Goal: Communication & Community: Answer question/provide support

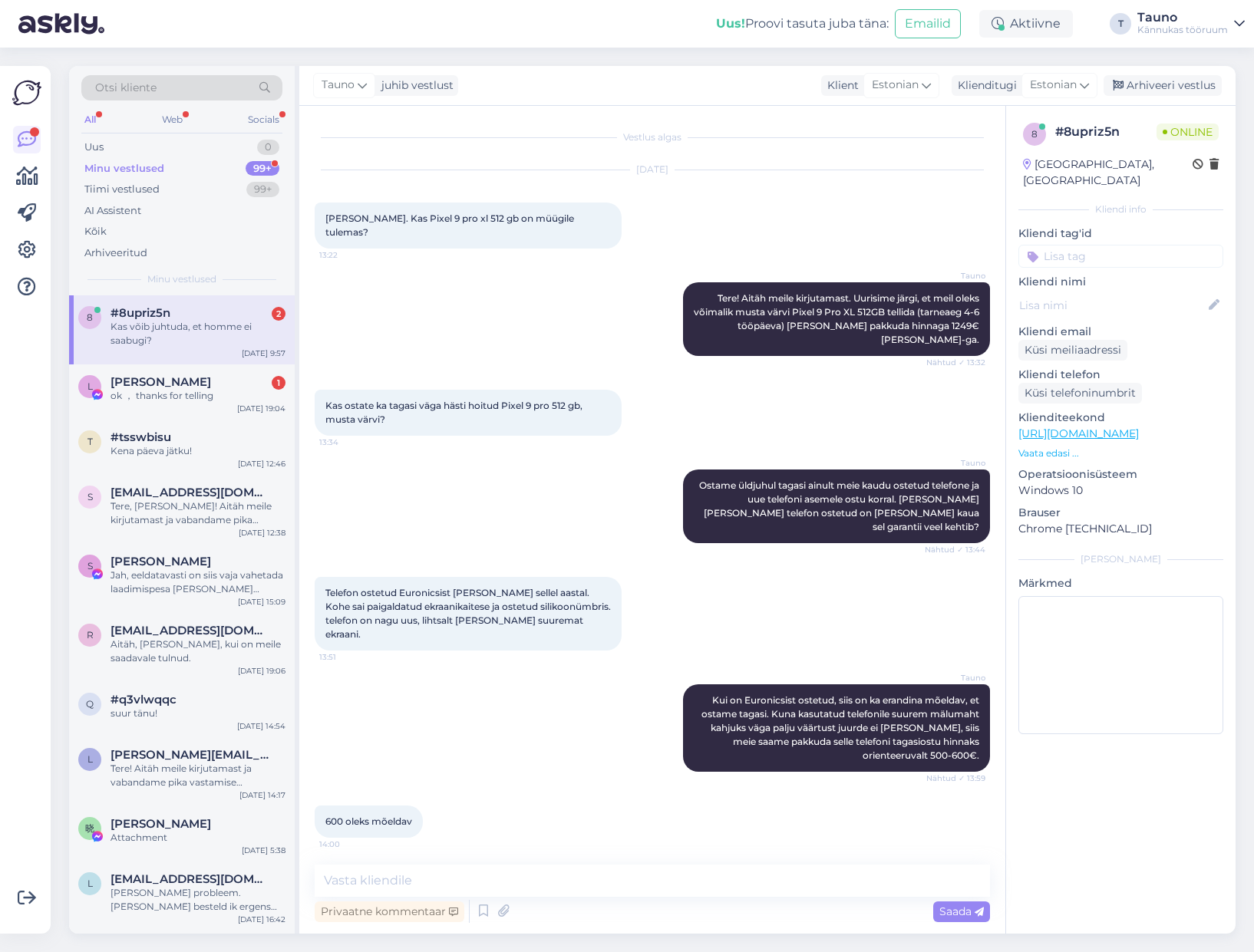
scroll to position [3926, 0]
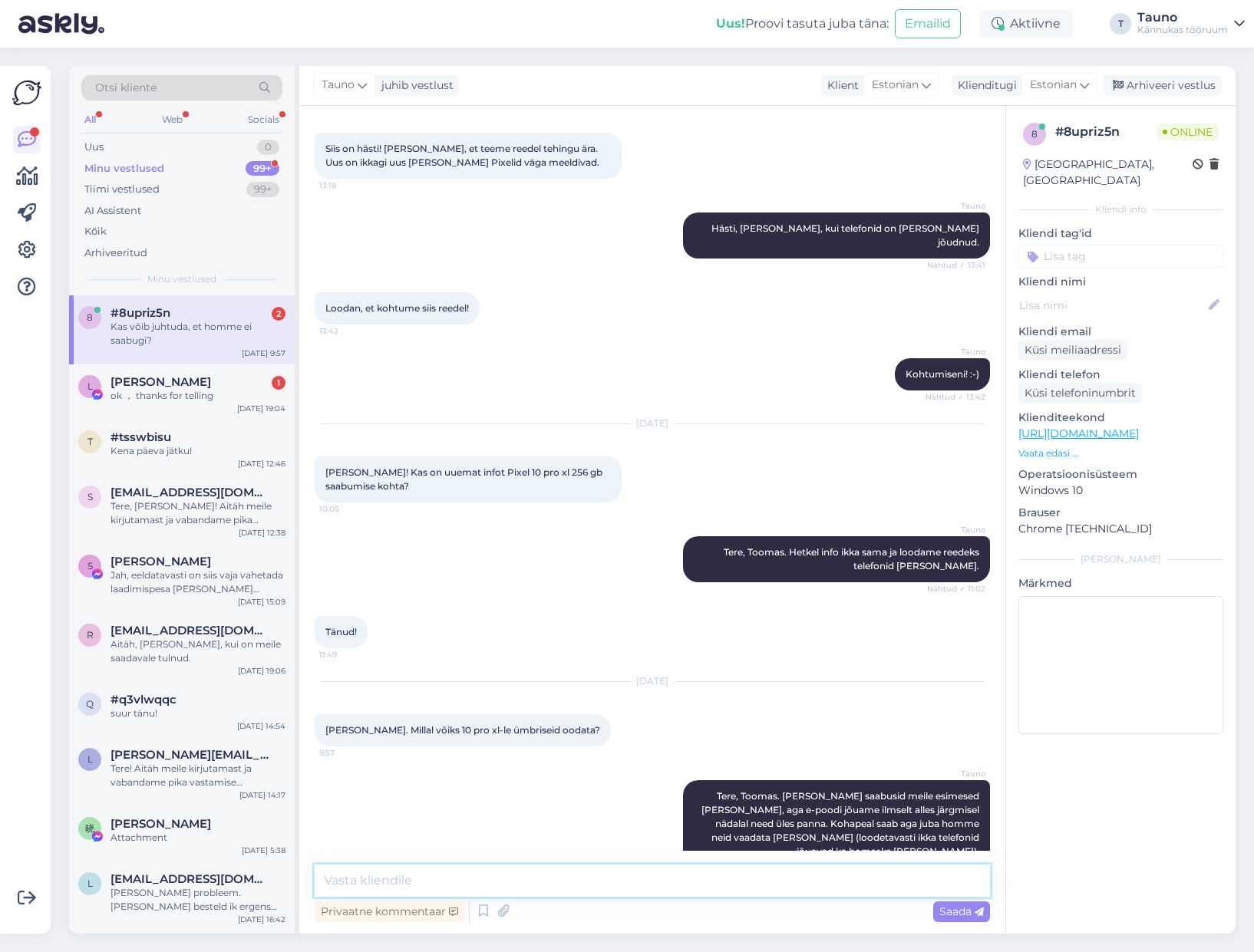
click at [354, 881] on textarea at bounding box center [652, 880] width 676 height 32
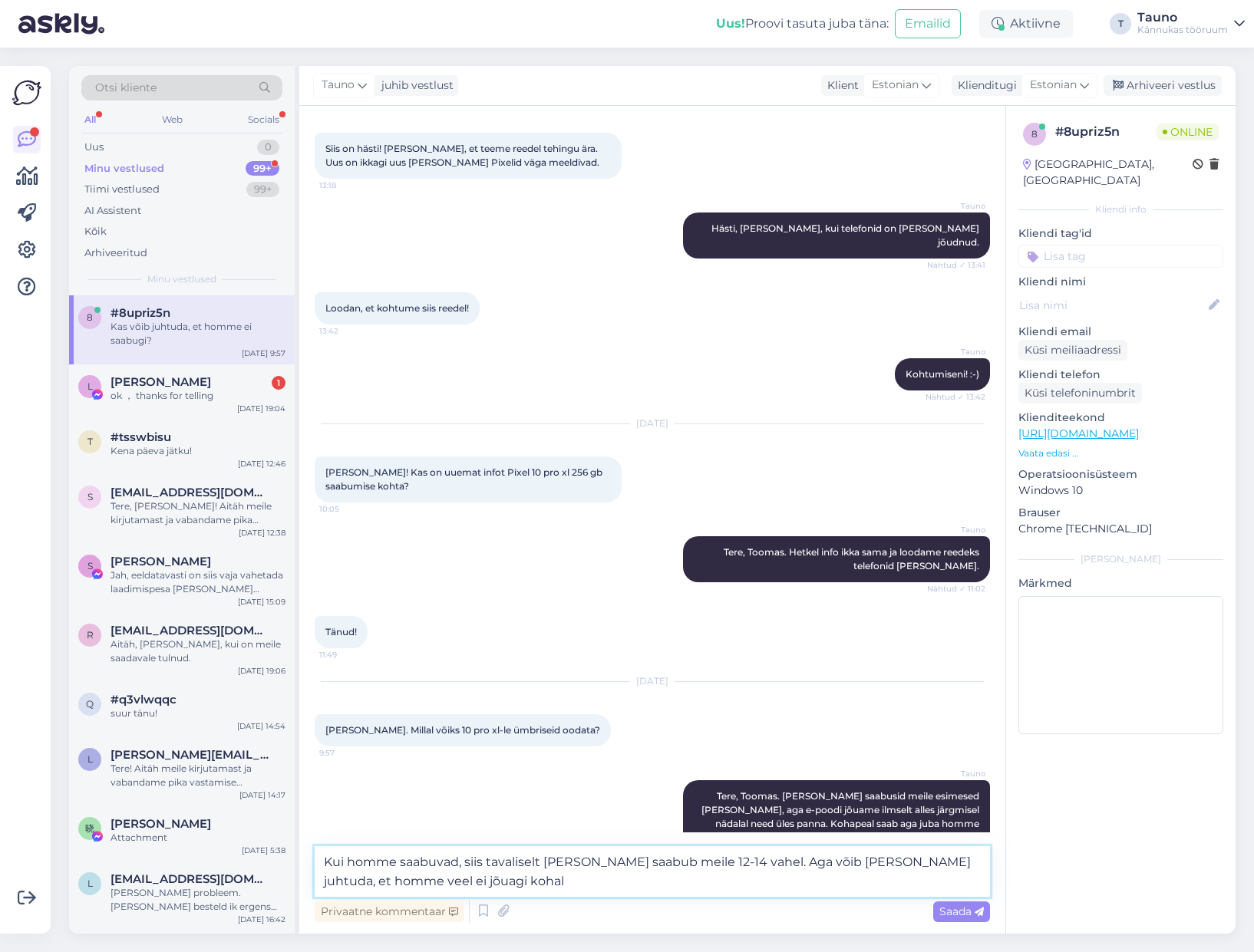
click at [760, 863] on textarea "Kui homme saabuvad, siis tavaliselt [PERSON_NAME] saabub meile 12-14 vahel. Aga…" at bounding box center [652, 871] width 676 height 51
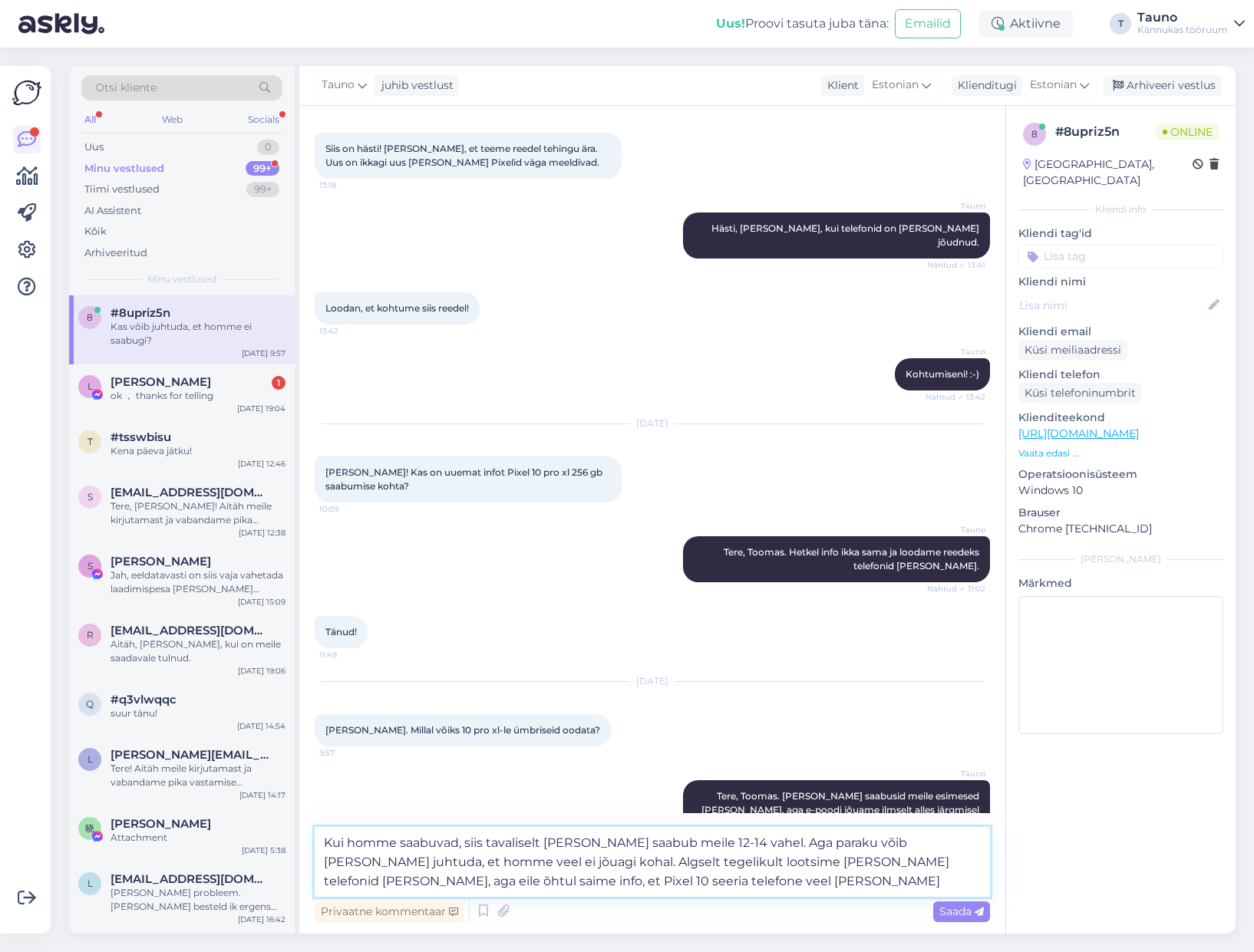
drag, startPoint x: 538, startPoint y: 880, endPoint x: 672, endPoint y: 881, distance: 134.0
click at [672, 881] on textarea "Kui homme saabuvad, siis tavaliselt [PERSON_NAME] saabub meile 12-14 vahel. Aga…" at bounding box center [652, 861] width 676 height 70
drag, startPoint x: 410, startPoint y: 880, endPoint x: 714, endPoint y: 884, distance: 304.0
click at [714, 884] on textarea "Kui homme saabuvad, siis tavaliselt [PERSON_NAME] saabub meile 12-14 vahel. Aga…" at bounding box center [652, 861] width 676 height 70
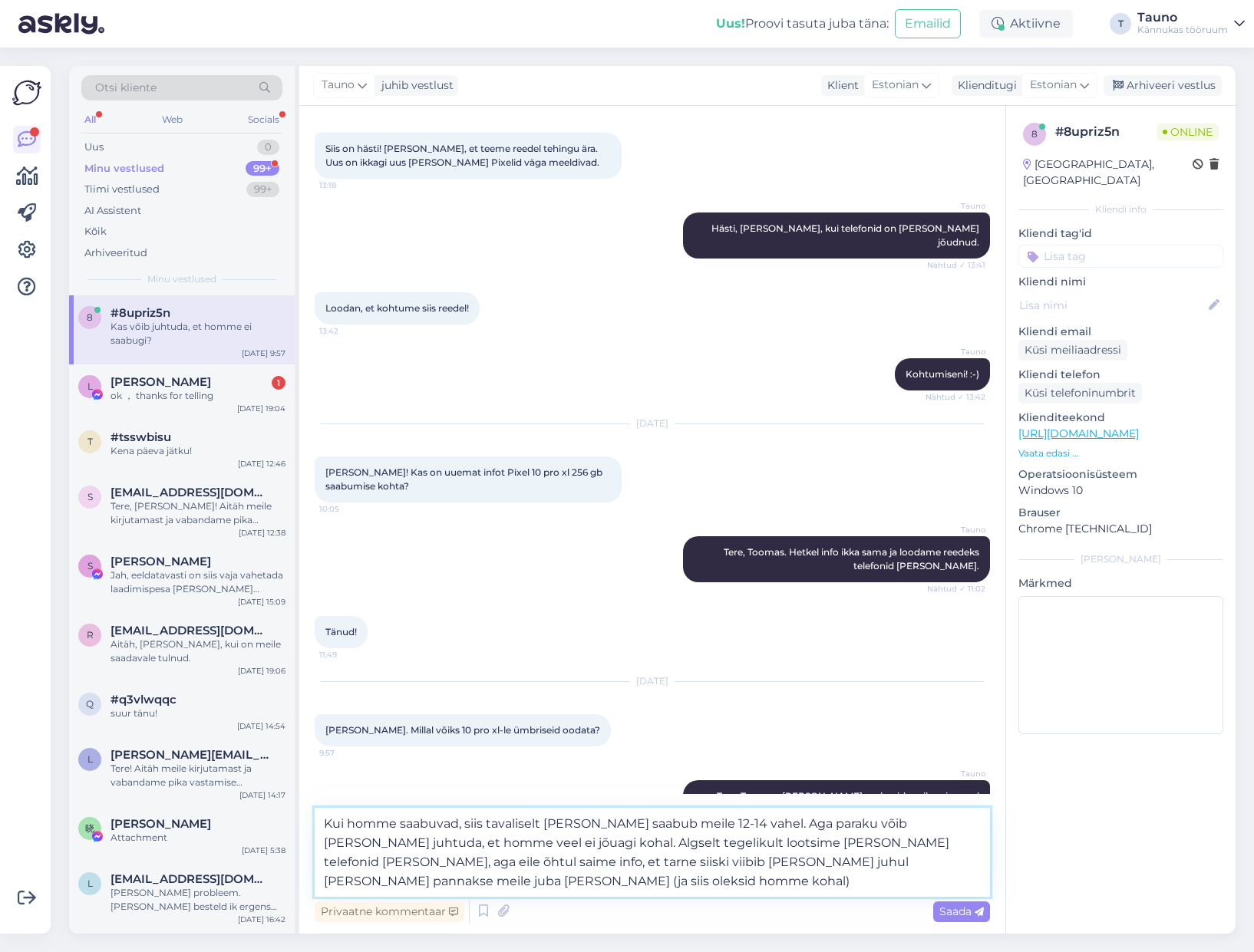
click at [514, 860] on textarea "Kui homme saabuvad, siis tavaliselt [PERSON_NAME] saabub meile 12-14 vahel. Aga…" at bounding box center [652, 852] width 676 height 89
click at [388, 883] on textarea "Kui homme saabuvad, siis tavaliselt [PERSON_NAME] saabub meile 12-14 vahel. Aga…" at bounding box center [652, 852] width 676 height 89
click at [592, 878] on textarea "Kui homme saabuvad, siis tavaliselt [PERSON_NAME] saabub meile 12-14 vahel. Aga…" at bounding box center [652, 852] width 676 height 89
click at [522, 880] on textarea "Kui homme saabuvad, siis tavaliselt [PERSON_NAME] saabub meile 12-14 vahel. Aga…" at bounding box center [652, 852] width 676 height 89
click at [717, 880] on textarea "Kui homme saabuvad, siis tavaliselt [PERSON_NAME] saabub meile 12-14 vahel. Aga…" at bounding box center [652, 852] width 676 height 89
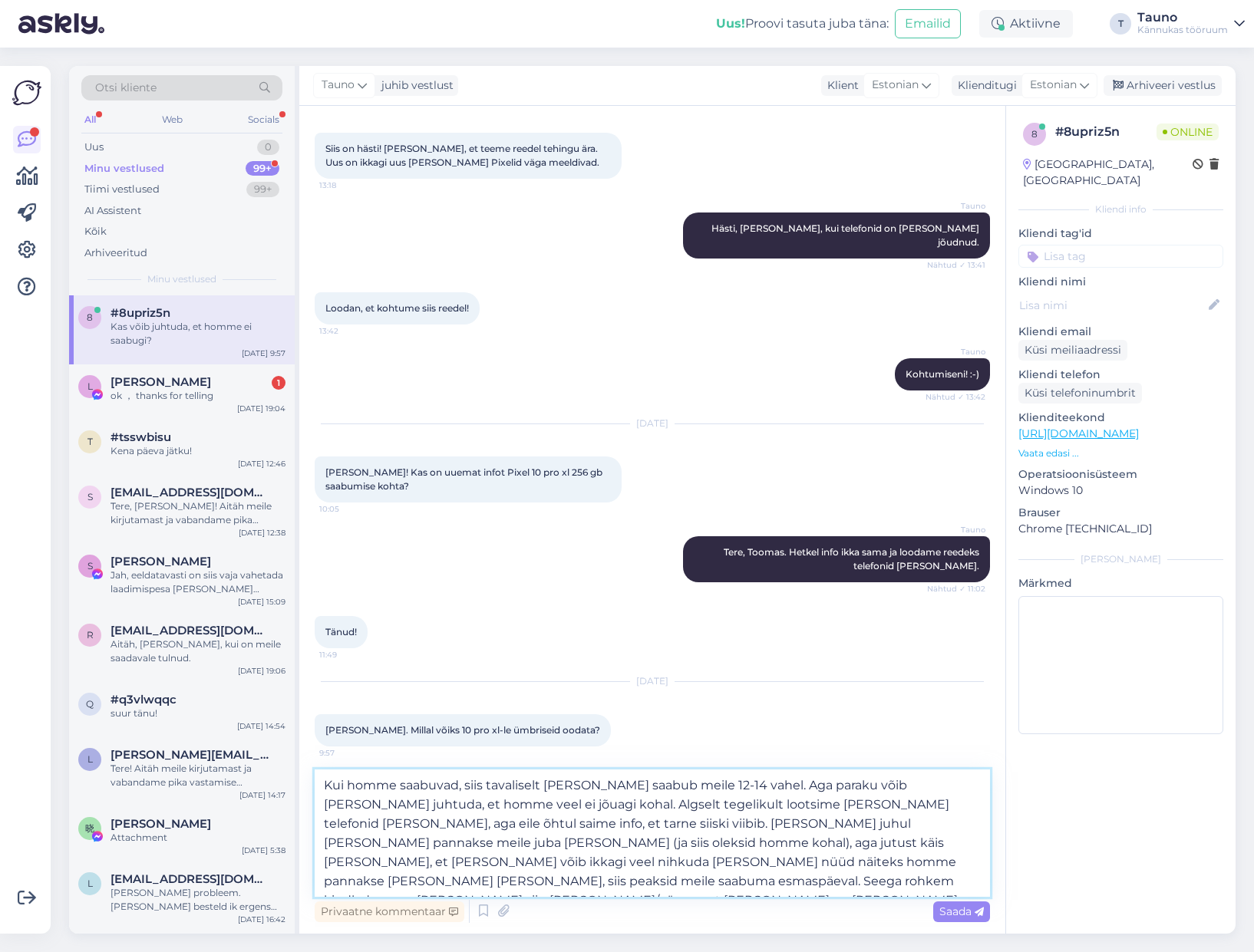
click at [841, 865] on textarea "Kui homme saabuvad, siis tavaliselt [PERSON_NAME] saabub meile 12-14 vahel. Aga…" at bounding box center [652, 834] width 676 height 127
drag, startPoint x: 513, startPoint y: 880, endPoint x: 518, endPoint y: 898, distance: 18.7
click at [513, 880] on textarea "Kui homme saabuvad, siis tavaliselt [PERSON_NAME] saabub meile 12-14 vahel. Aga…" at bounding box center [652, 834] width 676 height 127
click at [498, 814] on textarea "Kui homme saabuvad, siis tavaliselt [PERSON_NAME] saabub meile 12-14 vahel. Aga…" at bounding box center [652, 834] width 676 height 127
drag, startPoint x: 494, startPoint y: 799, endPoint x: 493, endPoint y: 814, distance: 15.0
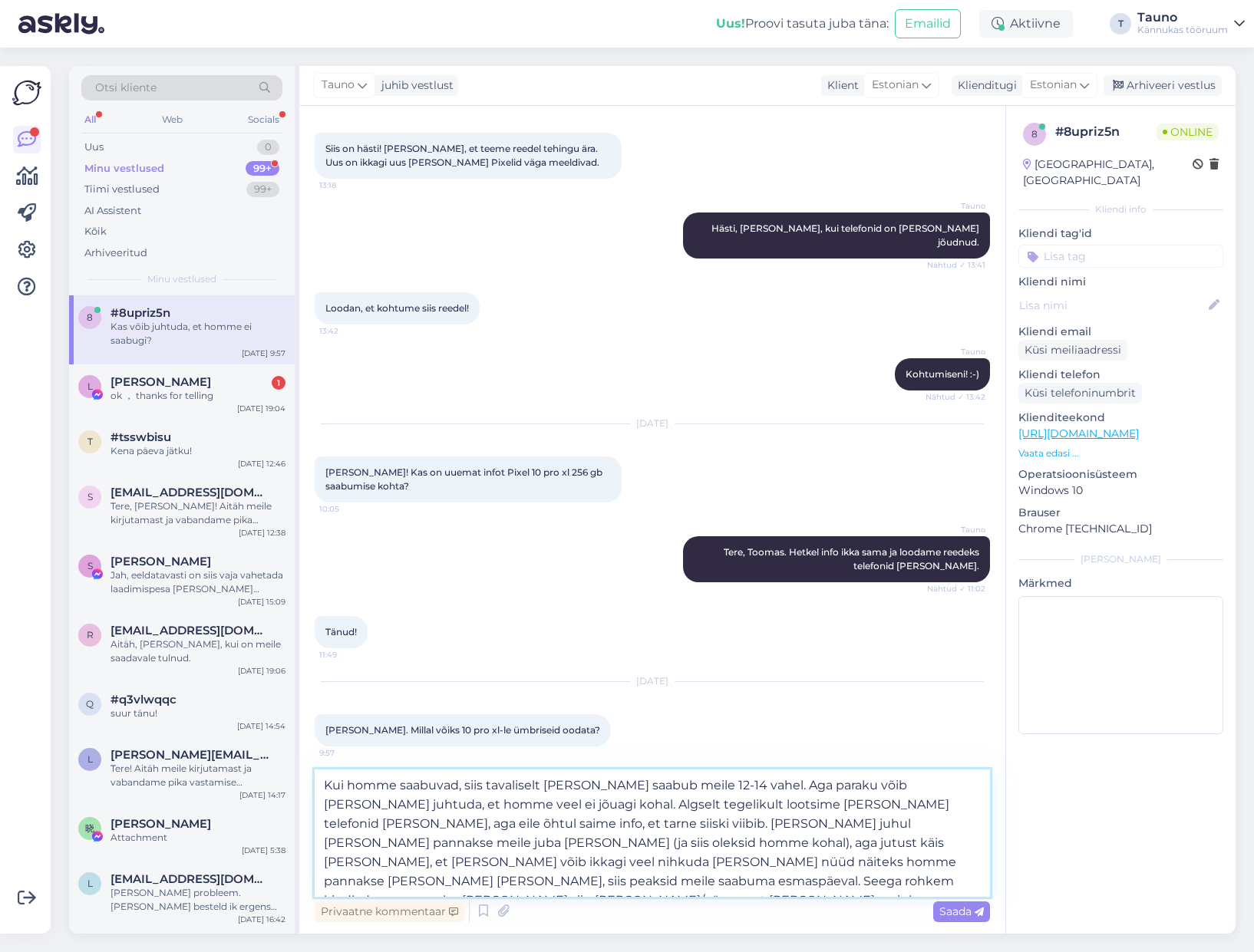
click at [494, 799] on textarea "Kui homme saabuvad, siis tavaliselt [PERSON_NAME] saabub meile 12-14 vahel. Aga…" at bounding box center [652, 834] width 676 height 127
click at [683, 881] on textarea "Kui homme saabuvad, siis tavaliselt [PERSON_NAME] saabub meile 12-14 vahel. Aga…" at bounding box center [652, 834] width 676 height 127
type textarea "Kui homme saabuvad, siis tavaliselt [PERSON_NAME] saabub meile 12-14 vahel. Aga…"
click at [946, 908] on span "Saada" at bounding box center [961, 911] width 45 height 14
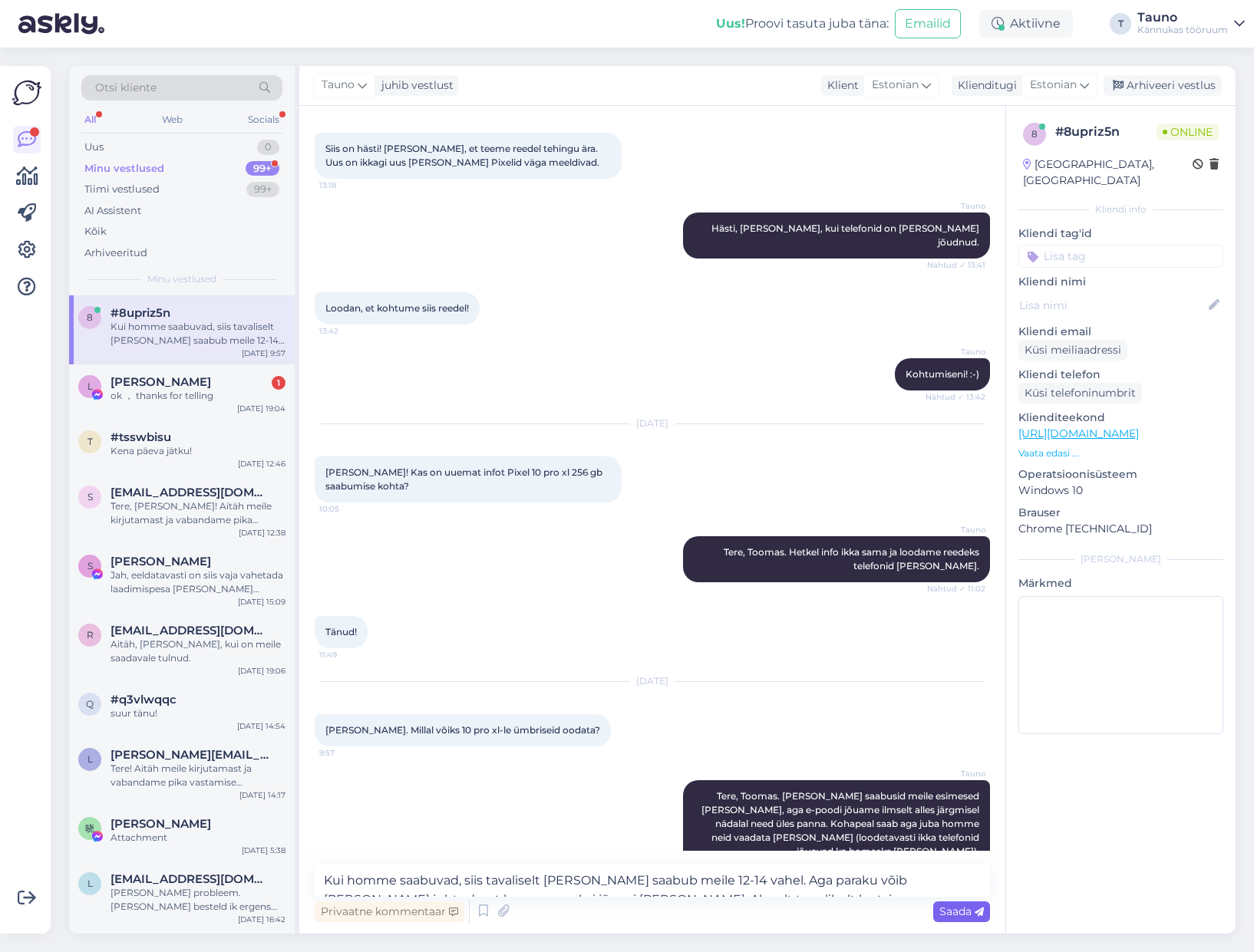
scroll to position [4116, 0]
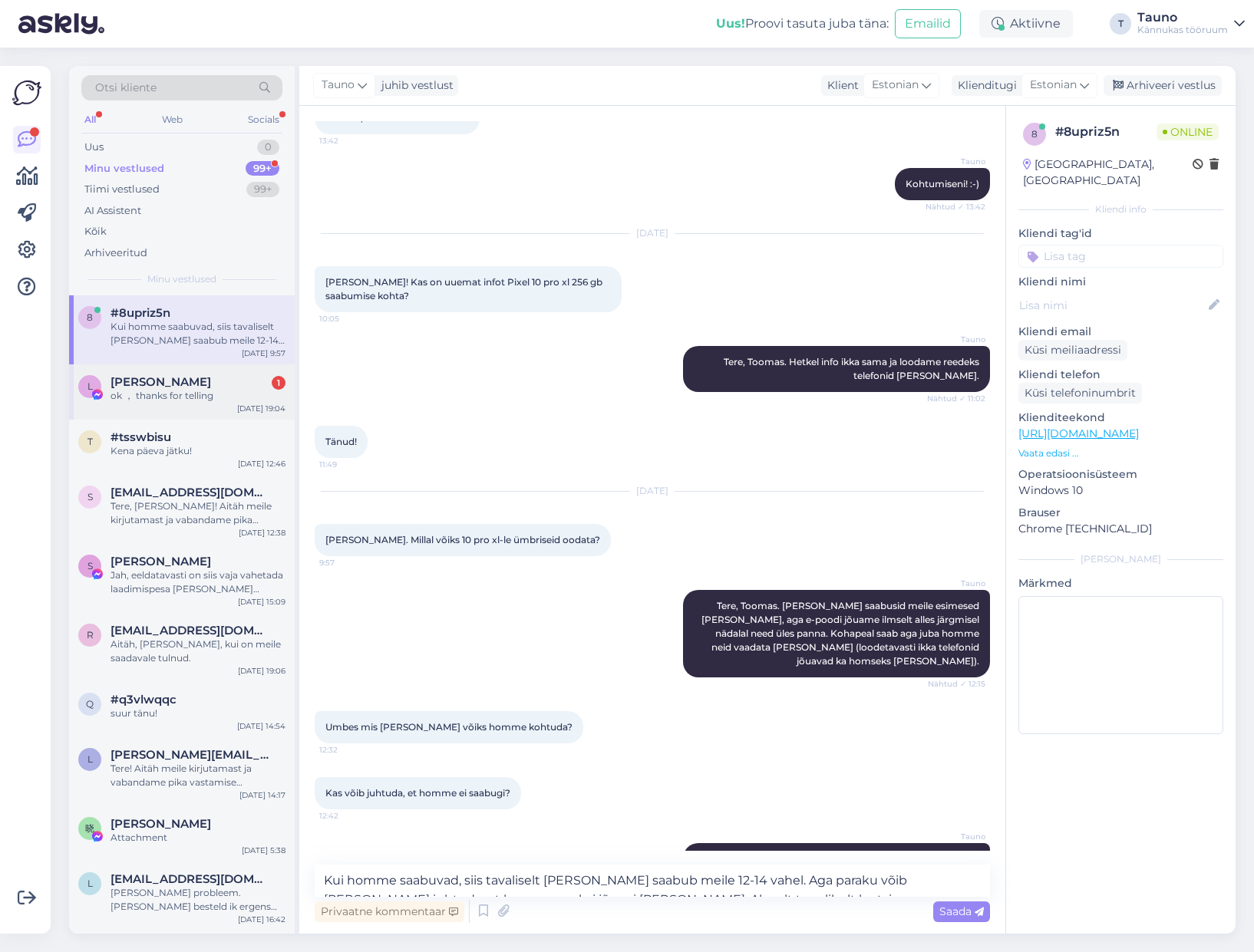
click at [156, 397] on div "ok ， thanks for telling" at bounding box center [198, 396] width 175 height 14
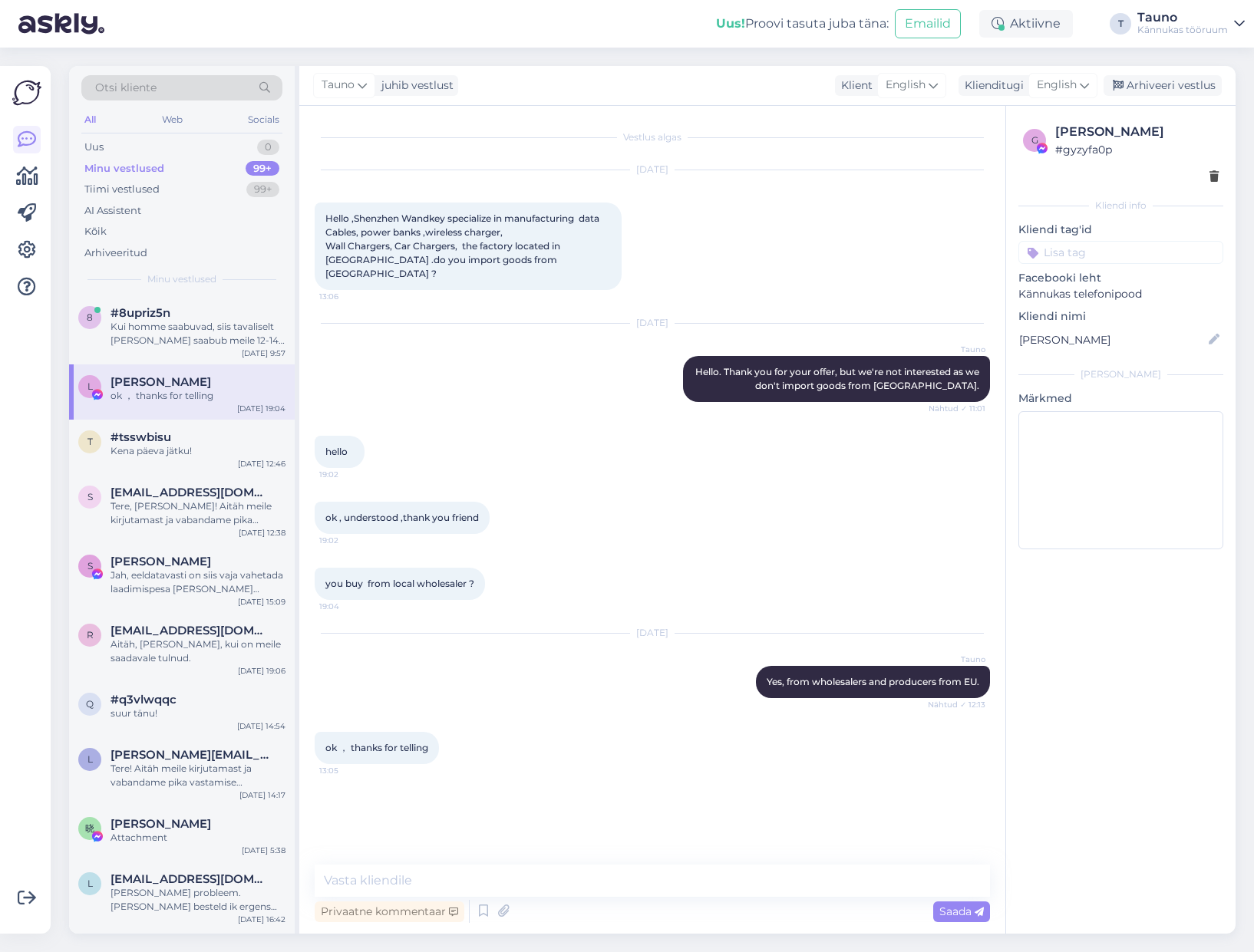
scroll to position [0, 0]
click at [170, 334] on div "Kui homme saabuvad, siis tavaliselt [PERSON_NAME] saabub meile 12-14 vahel. Aga…" at bounding box center [198, 334] width 175 height 28
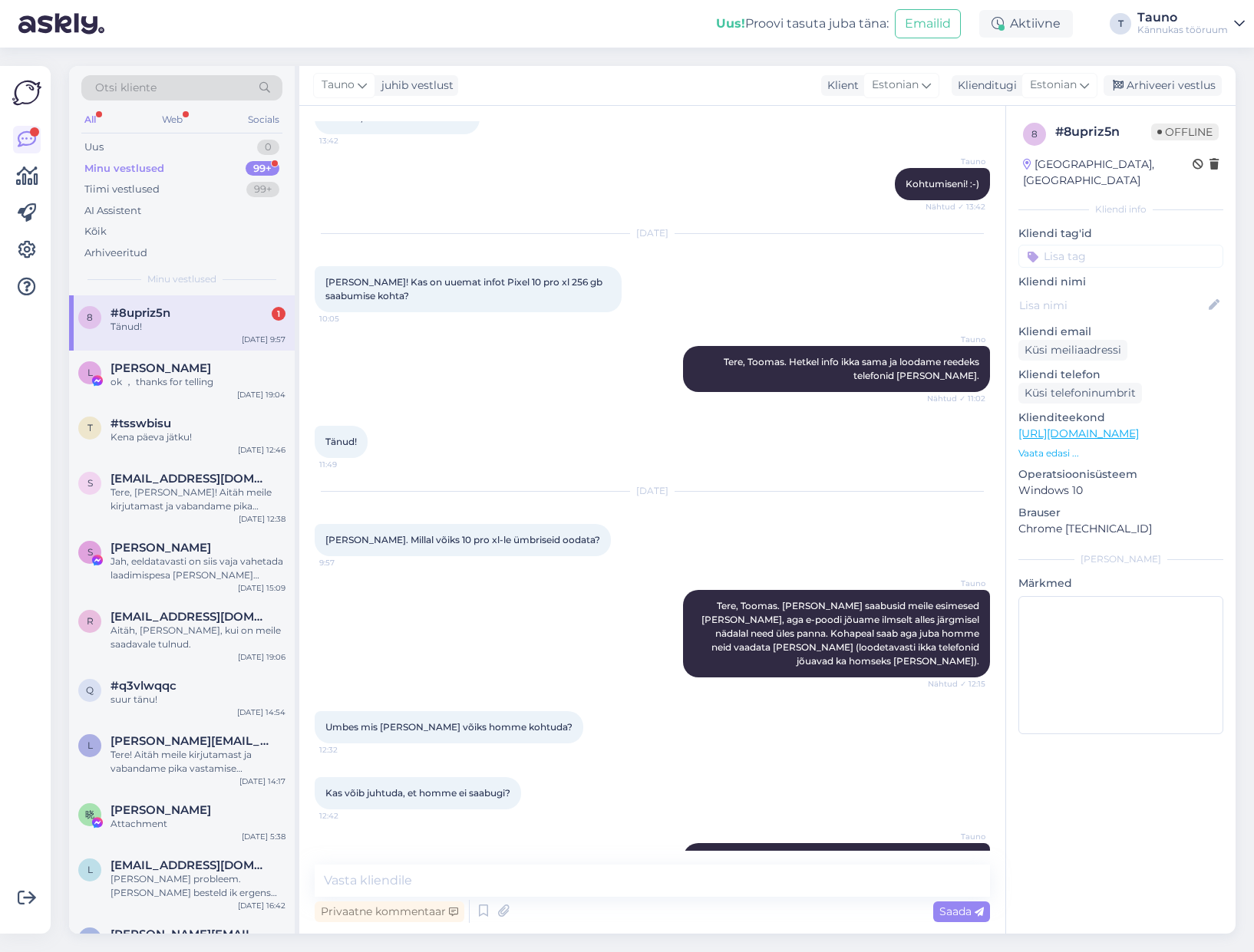
scroll to position [4183, 0]
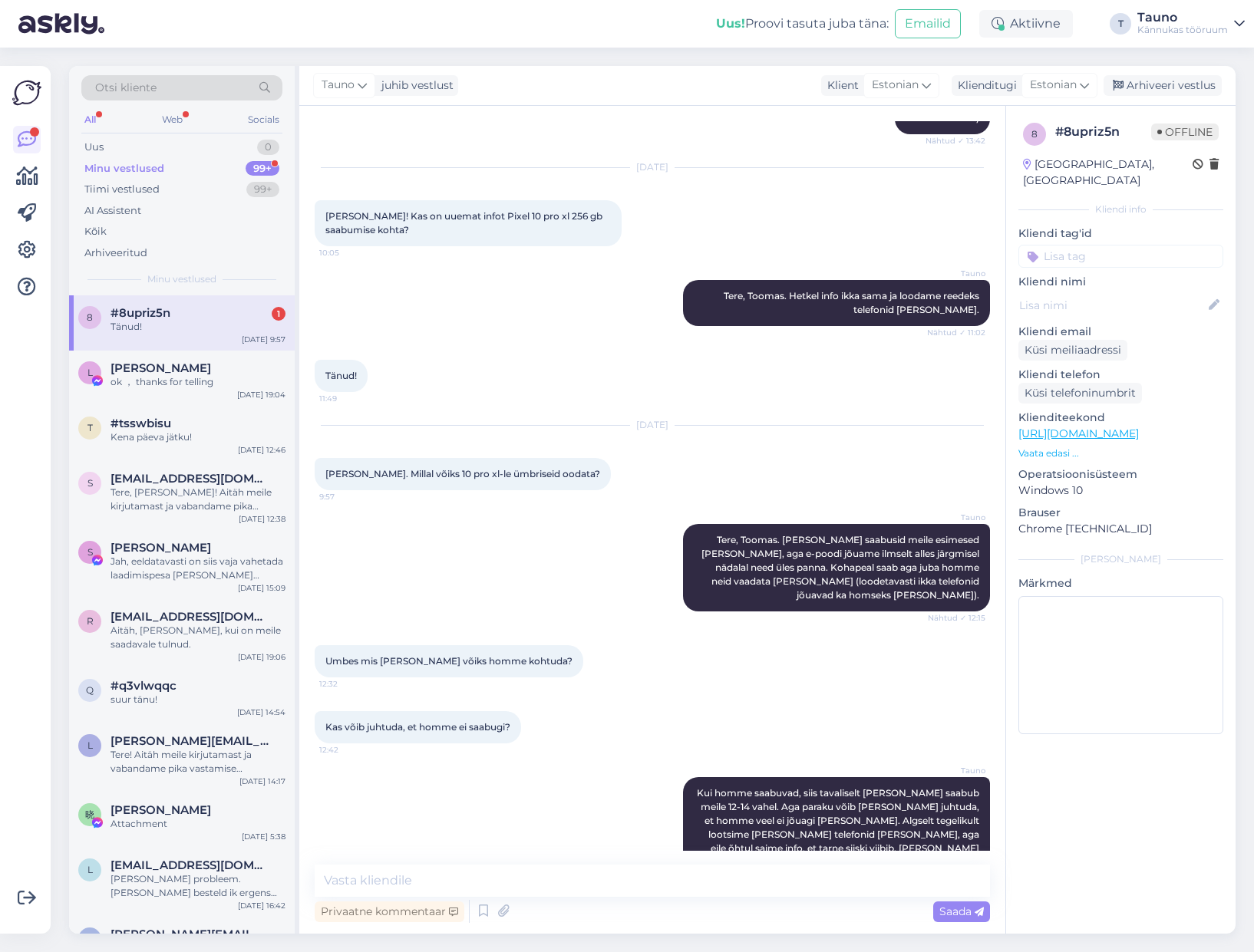
click at [163, 327] on div "Tänud!" at bounding box center [198, 327] width 175 height 14
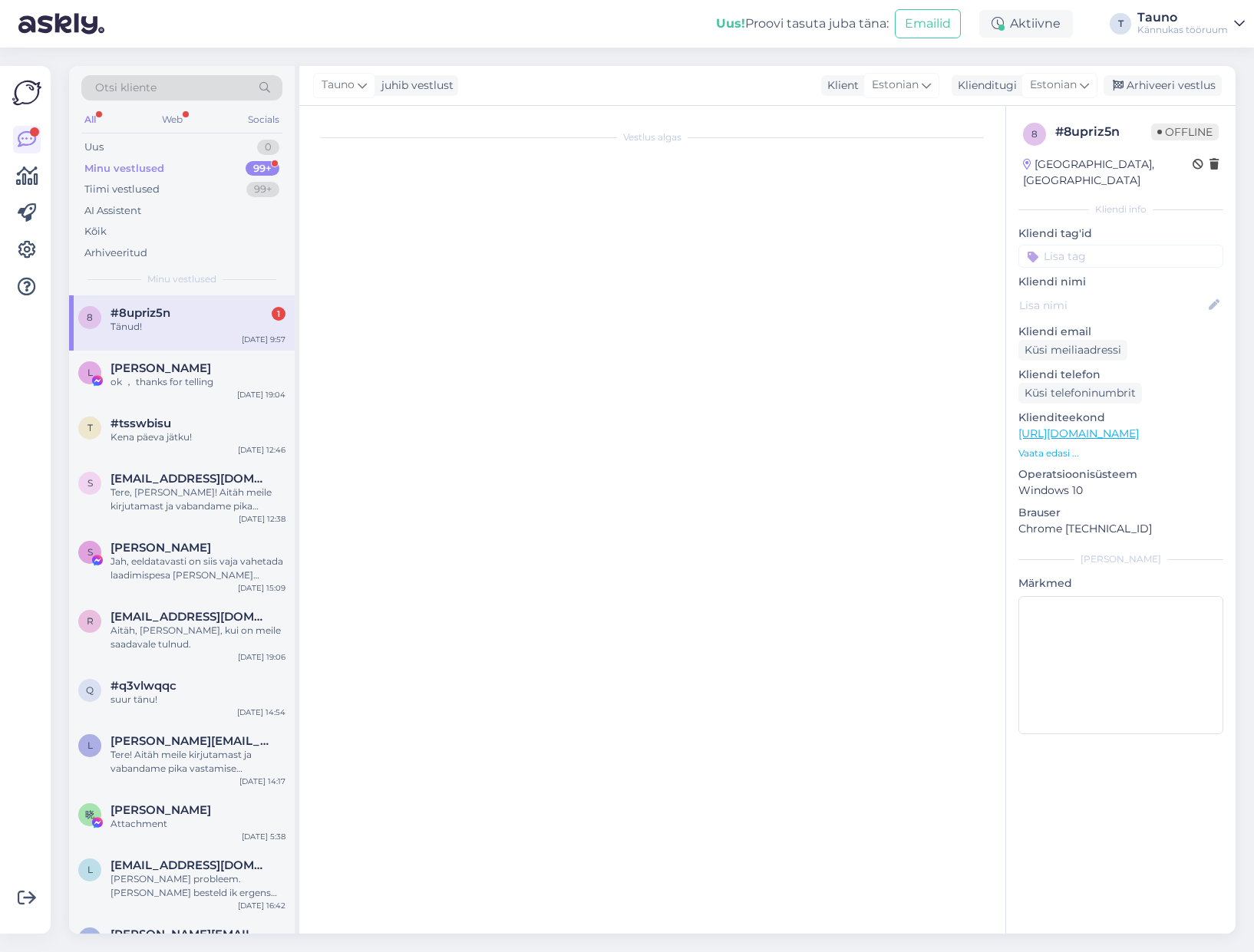
scroll to position [0, 0]
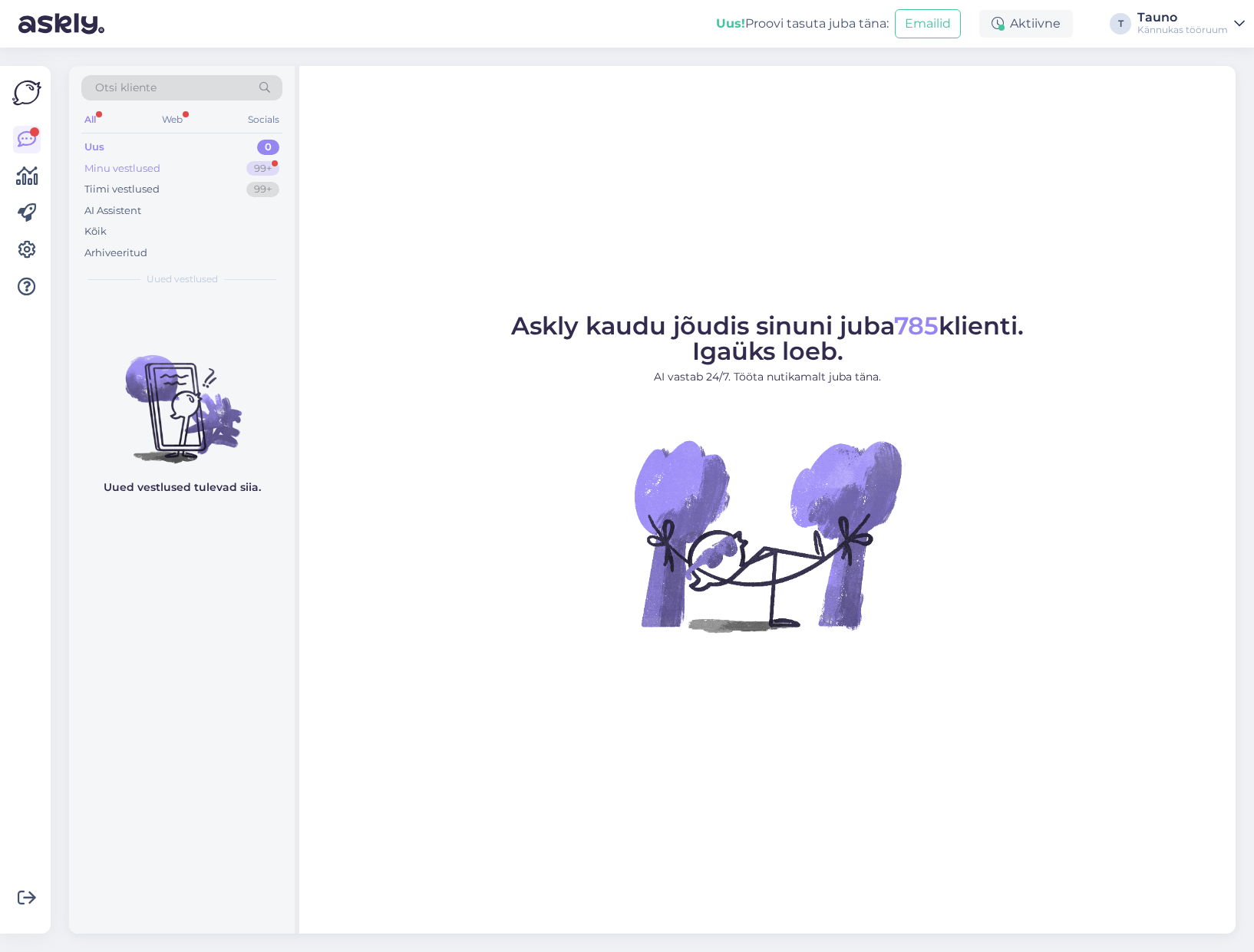
click at [151, 166] on div "Minu vestlused" at bounding box center [122, 168] width 76 height 15
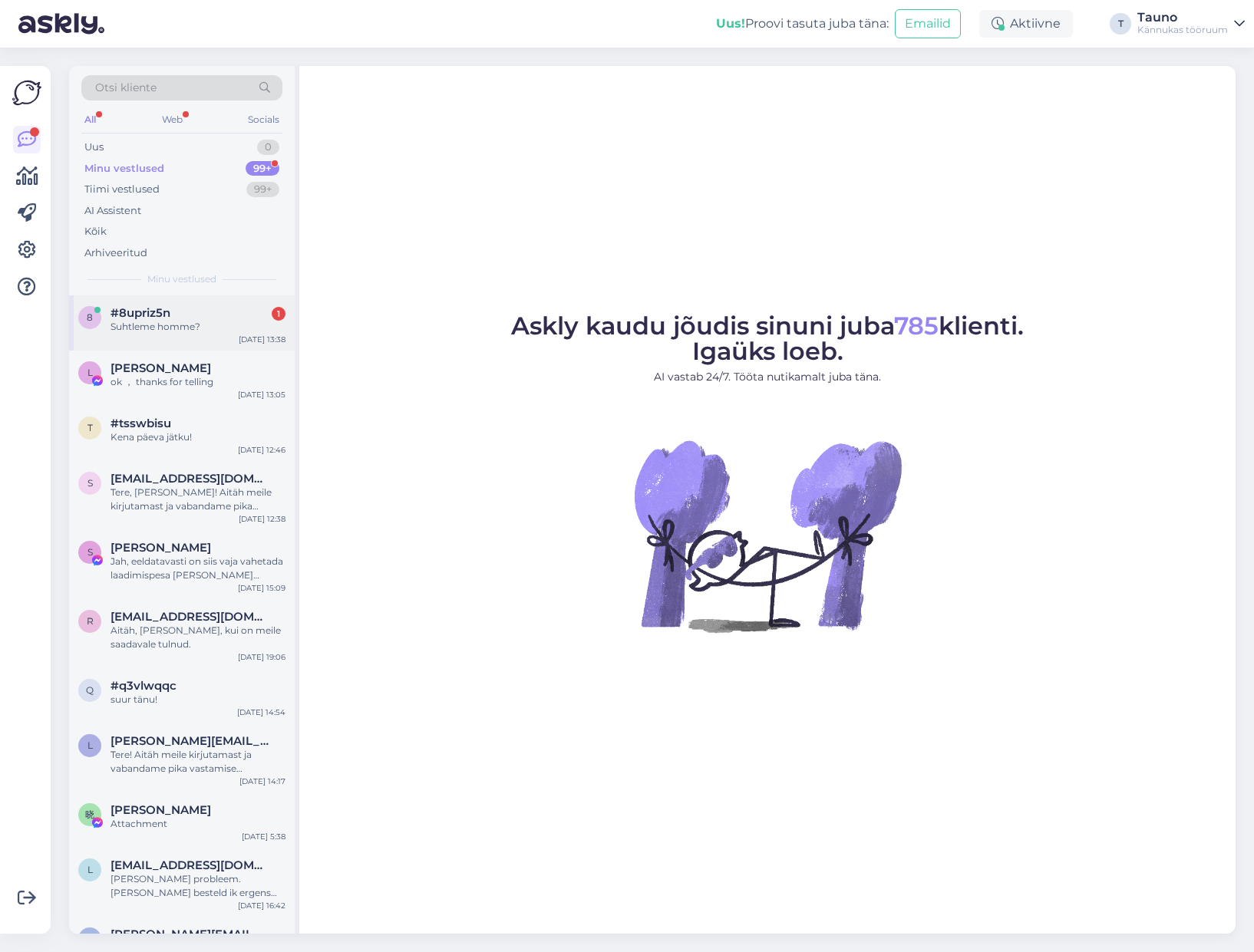
click at [175, 327] on div "Suhtleme homme?" at bounding box center [198, 327] width 175 height 14
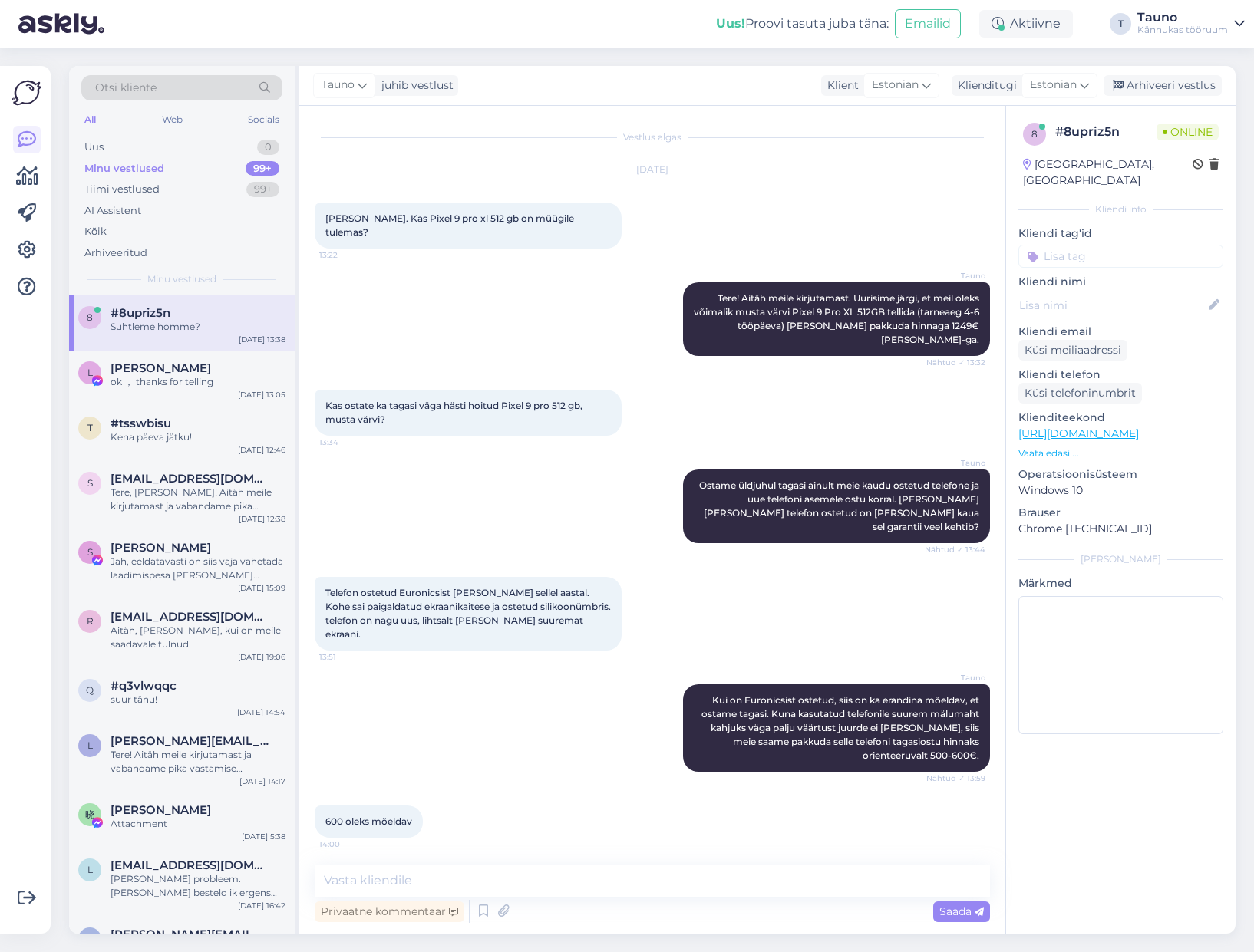
scroll to position [4249, 0]
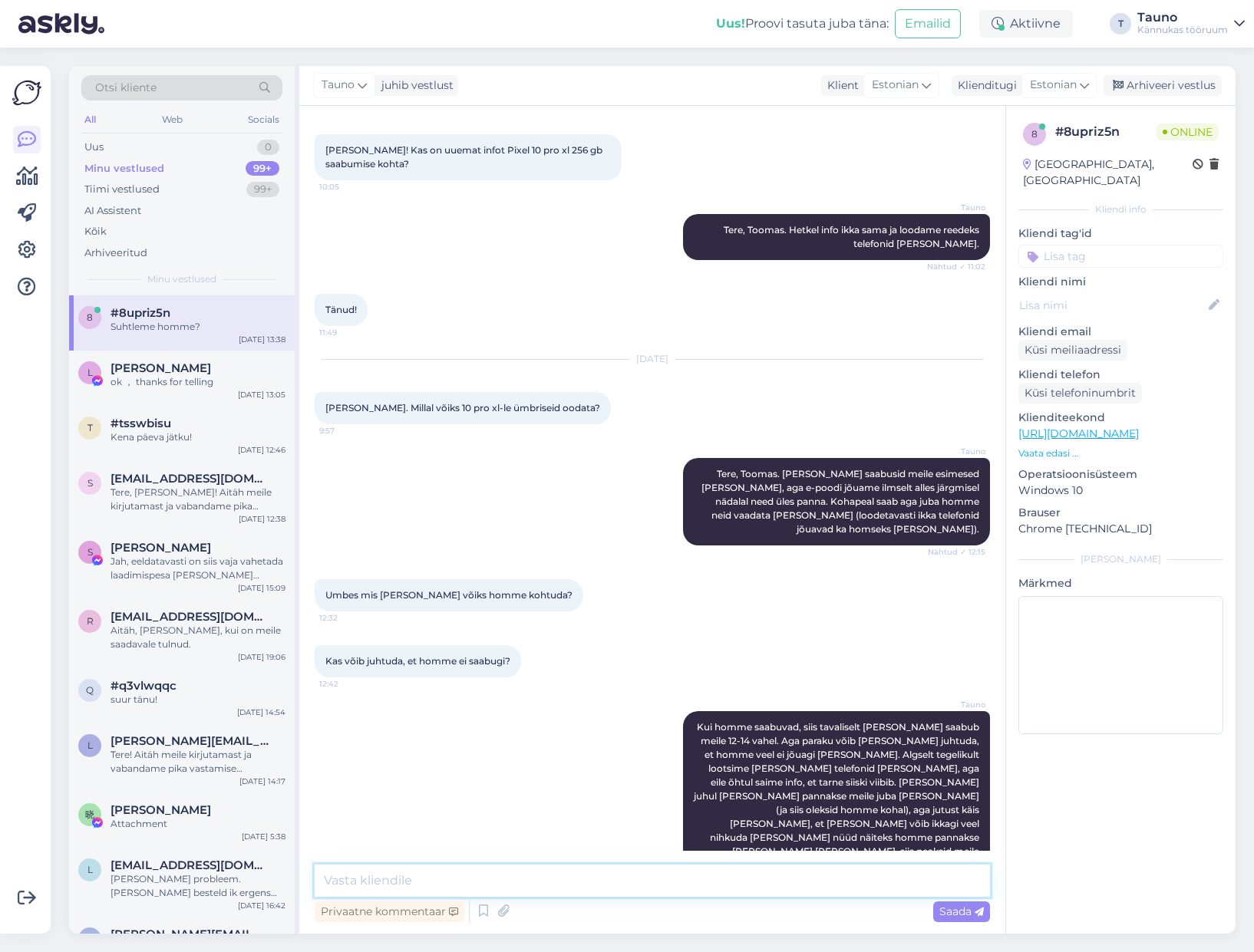
click at [391, 884] on textarea at bounding box center [652, 880] width 676 height 32
type textarea "Jah, just. Homme hommikul"
